Goal: Task Accomplishment & Management: Manage account settings

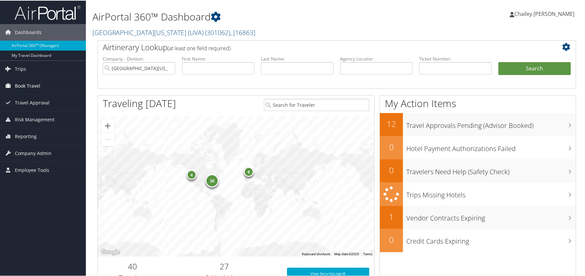
click at [25, 89] on span "Book Travel" at bounding box center [27, 85] width 25 height 17
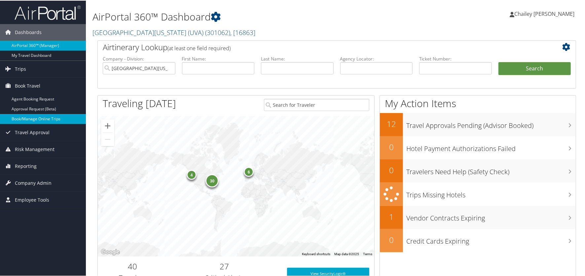
click at [28, 117] on link "Book/Manage Online Trips" at bounding box center [43, 118] width 86 height 10
click at [38, 116] on link "Book/Manage Online Trips" at bounding box center [43, 118] width 86 height 10
click at [32, 184] on span "Company Admin" at bounding box center [33, 182] width 37 height 17
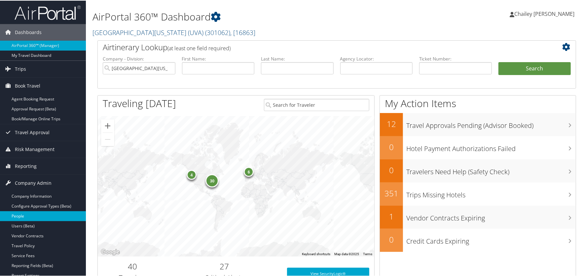
click at [41, 215] on link "People" at bounding box center [43, 215] width 86 height 10
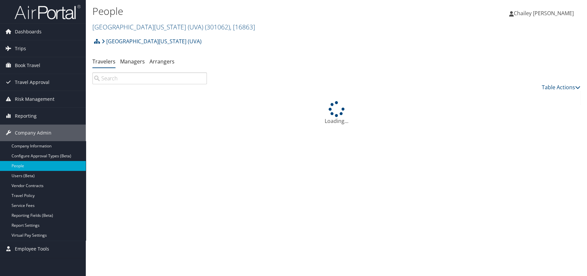
click at [152, 80] on input "search" at bounding box center [149, 78] width 115 height 12
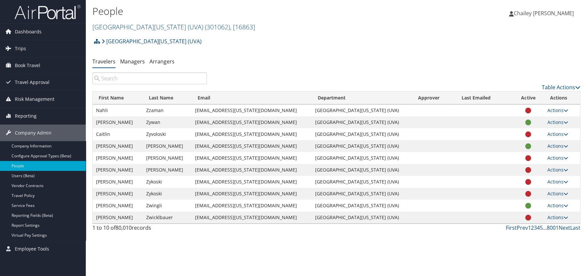
click at [133, 80] on input "search" at bounding box center [149, 78] width 115 height 12
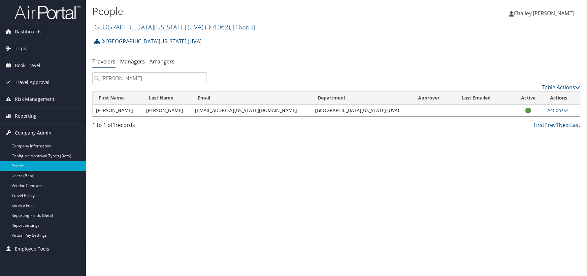
type input "elzinga"
